Goal: Task Accomplishment & Management: Use online tool/utility

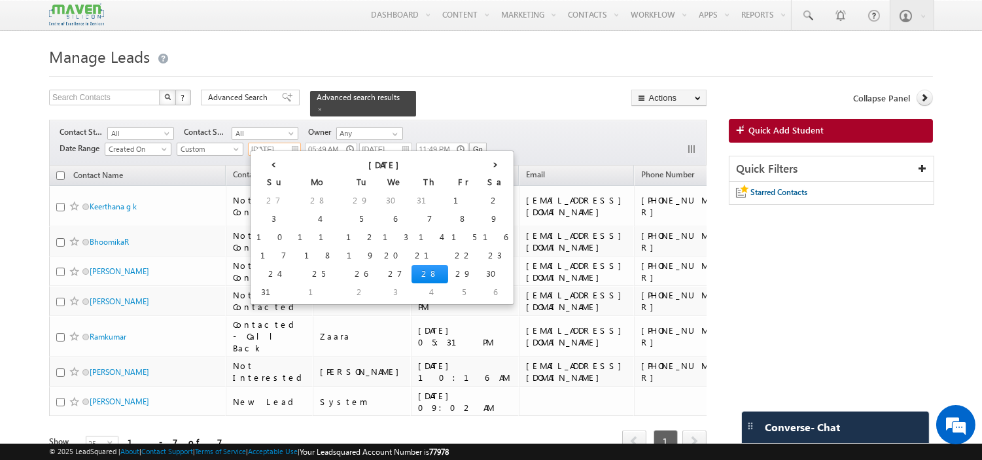
click at [296, 145] on input "[DATE]" at bounding box center [274, 149] width 53 height 13
click at [294, 274] on td "25" at bounding box center [318, 274] width 48 height 18
type input "[DATE]"
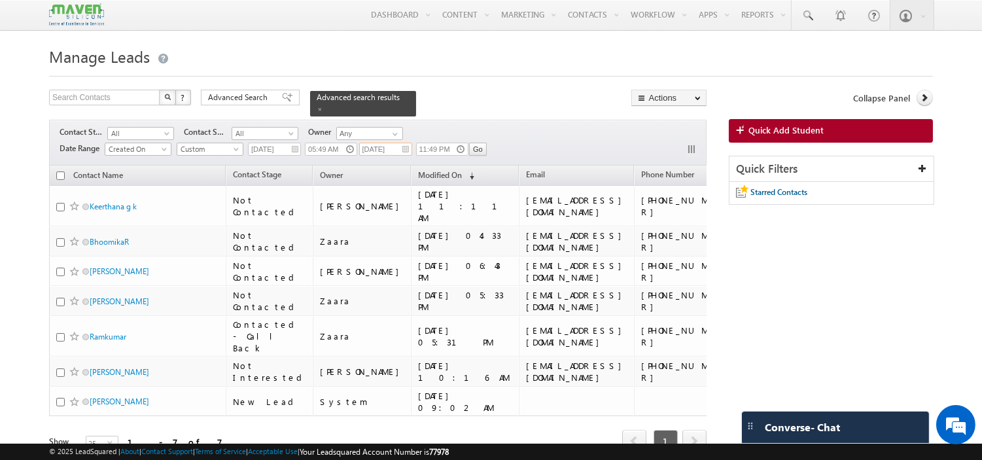
click at [407, 143] on input "[DATE]" at bounding box center [385, 149] width 53 height 13
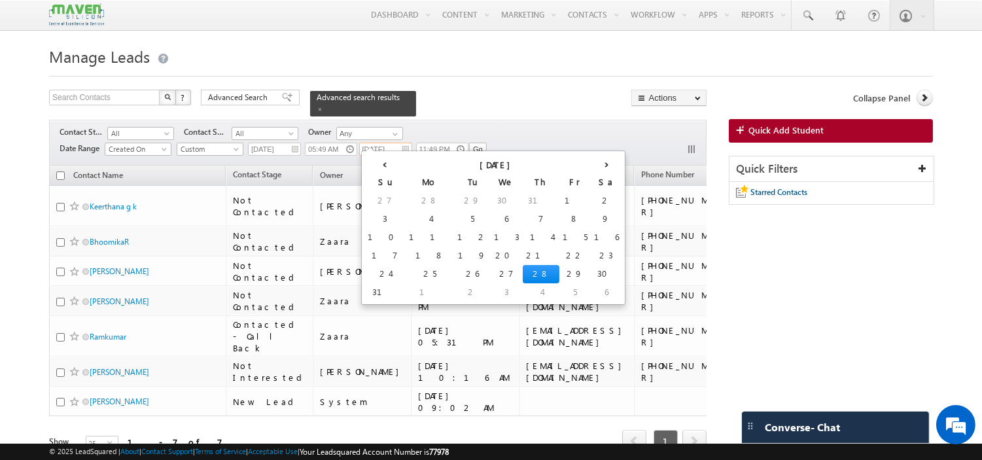
click at [523, 265] on td "28" at bounding box center [541, 274] width 37 height 18
type input "[DATE]"
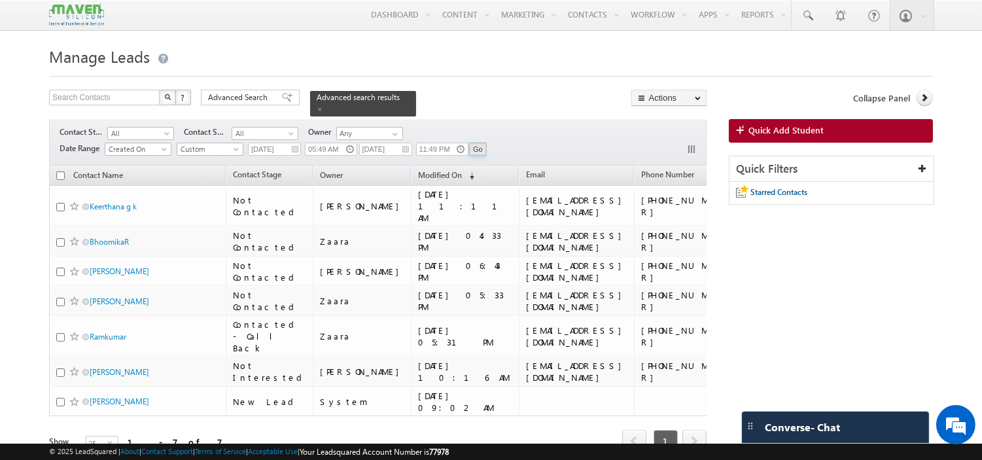
click at [475, 145] on input "Go" at bounding box center [478, 149] width 18 height 13
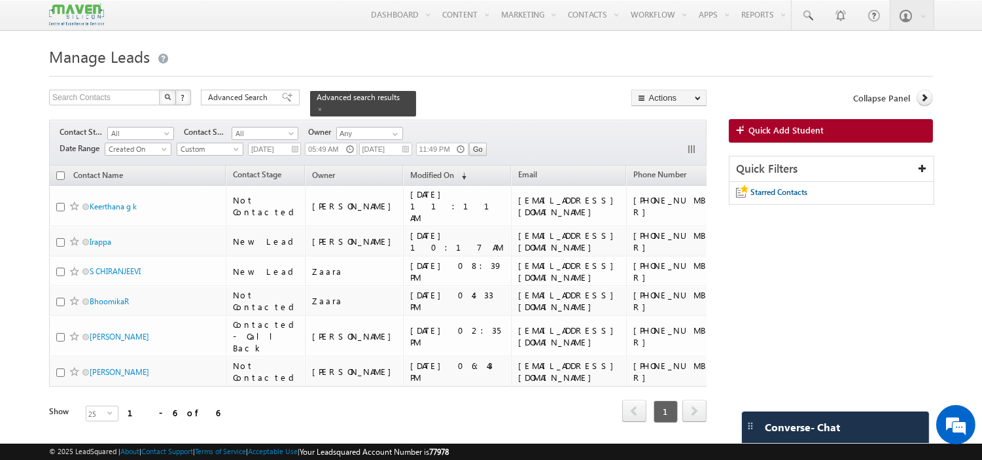
click at [218, 86] on form "Manage Leads Search Contacts X ? 6 results found Advanced Search Advanced Searc…" at bounding box center [491, 251] width 884 height 416
click at [251, 99] on span "Advanced Search" at bounding box center [239, 98] width 63 height 12
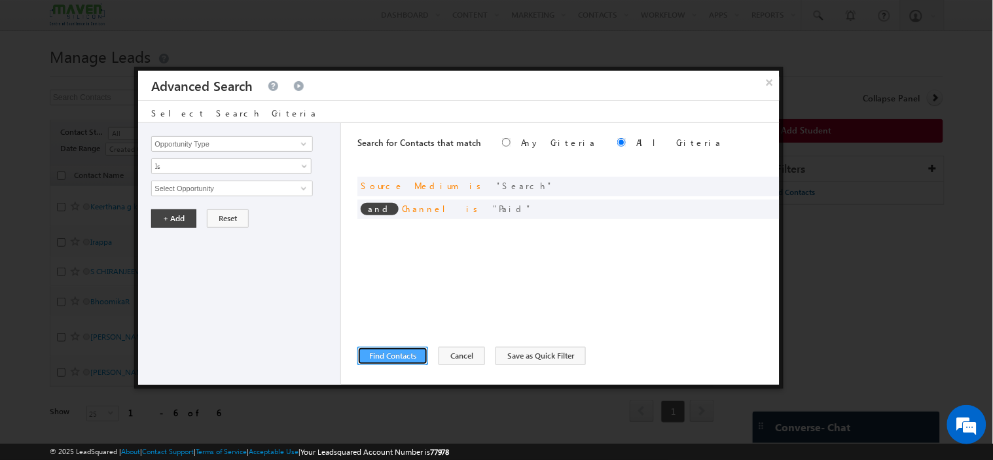
click at [404, 353] on button "Find Contacts" at bounding box center [392, 356] width 71 height 18
